Goal: Task Accomplishment & Management: Manage account settings

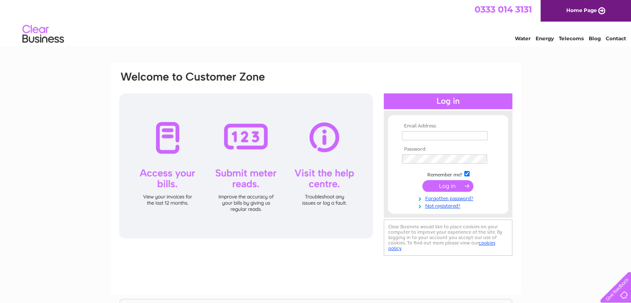
type input "[EMAIL_ADDRESS][DOMAIN_NAME]"
click at [448, 183] on input "submit" at bounding box center [448, 186] width 51 height 12
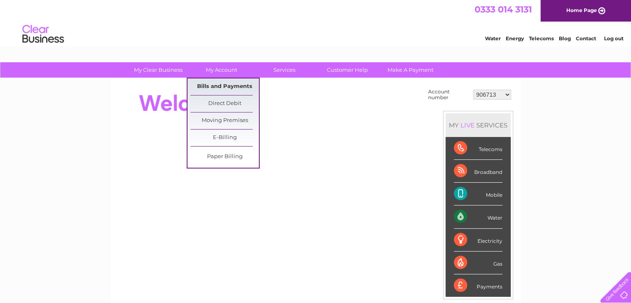
click at [226, 87] on link "Bills and Payments" at bounding box center [225, 86] width 69 height 17
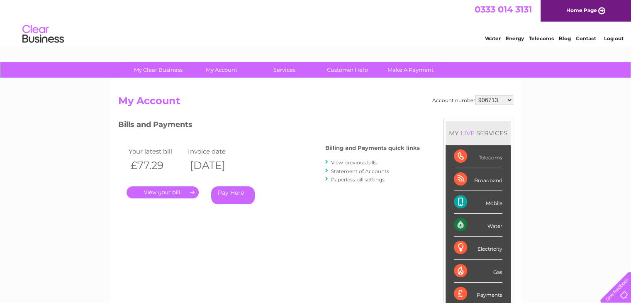
click at [160, 193] on link "." at bounding box center [163, 192] width 72 height 12
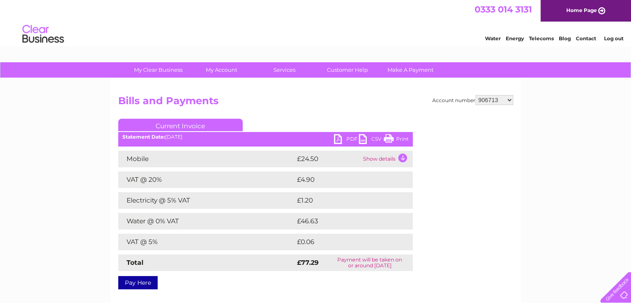
click at [347, 138] on link "PDF" at bounding box center [346, 140] width 25 height 12
click at [503, 103] on select "906713 1015206 30267840" at bounding box center [495, 100] width 38 height 10
select select "1015206"
click at [476, 95] on select "906713 1015206 30267840" at bounding box center [495, 100] width 38 height 10
click at [501, 97] on select "906713 1015206 30267840" at bounding box center [495, 100] width 38 height 10
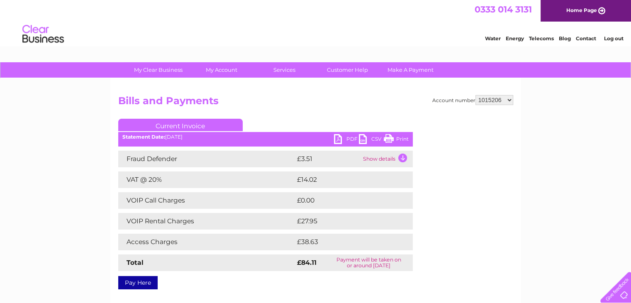
select select "30267840"
click at [476, 95] on select "906713 1015206 30267840" at bounding box center [495, 100] width 38 height 10
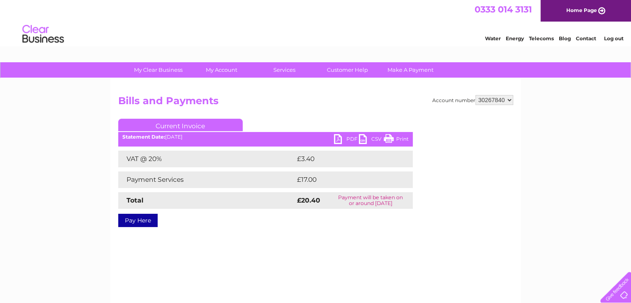
click at [344, 145] on link "PDF" at bounding box center [346, 140] width 25 height 12
